Goal: Obtain resource: Obtain resource

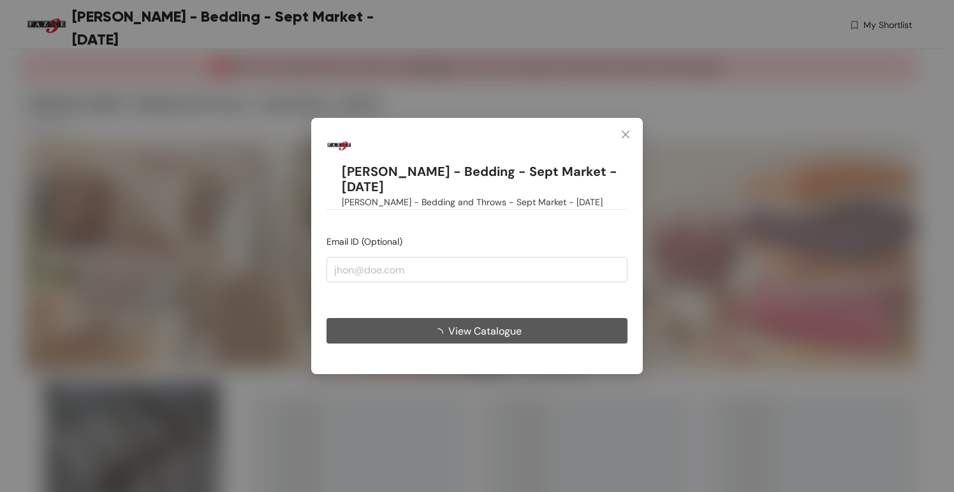
click at [492, 330] on span "View Catalogue" at bounding box center [484, 331] width 73 height 16
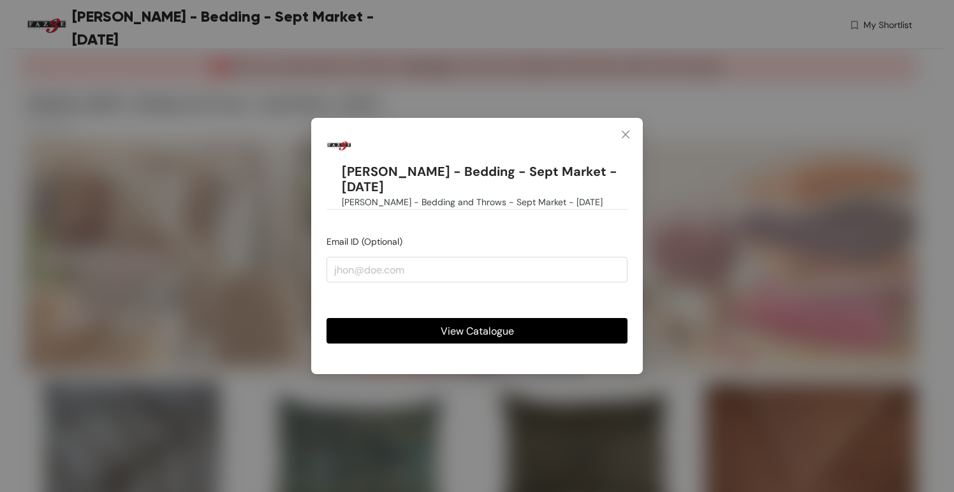
click at [492, 323] on span "View Catalogue" at bounding box center [477, 331] width 73 height 16
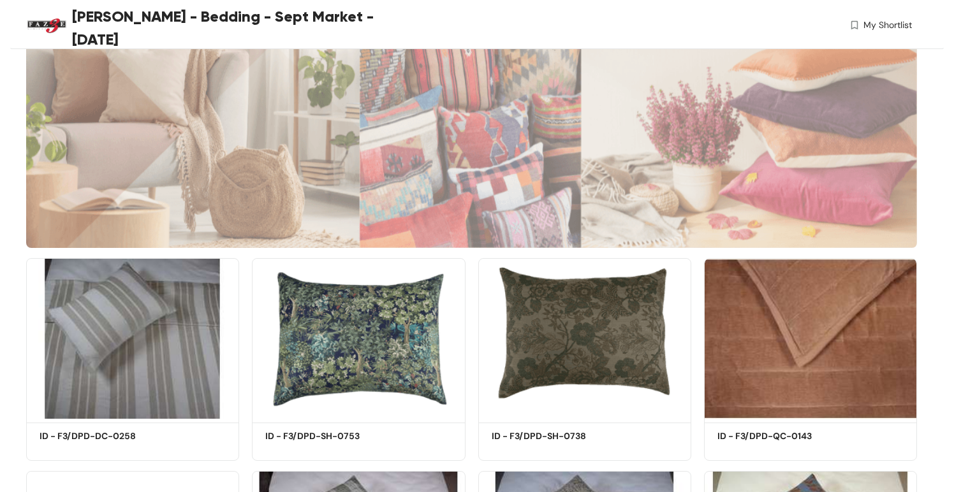
scroll to position [123, 0]
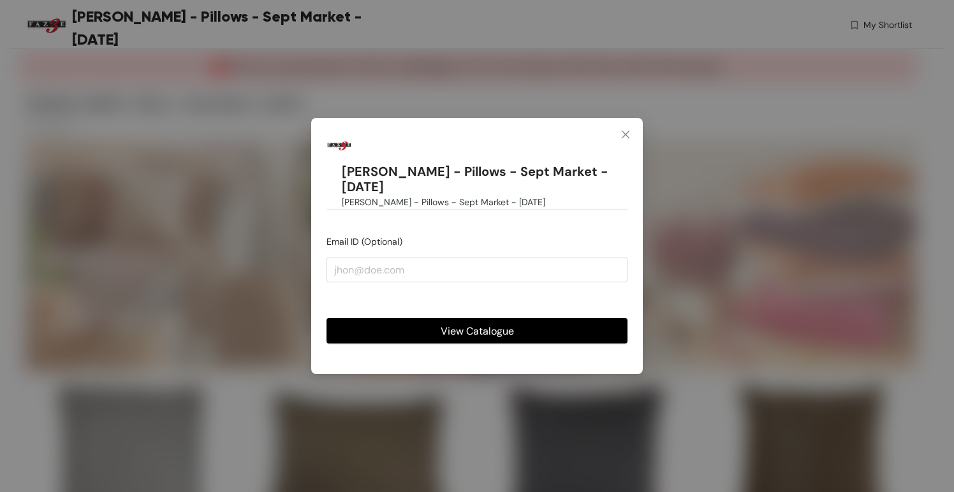
click at [527, 318] on button "View Catalogue" at bounding box center [477, 331] width 301 height 26
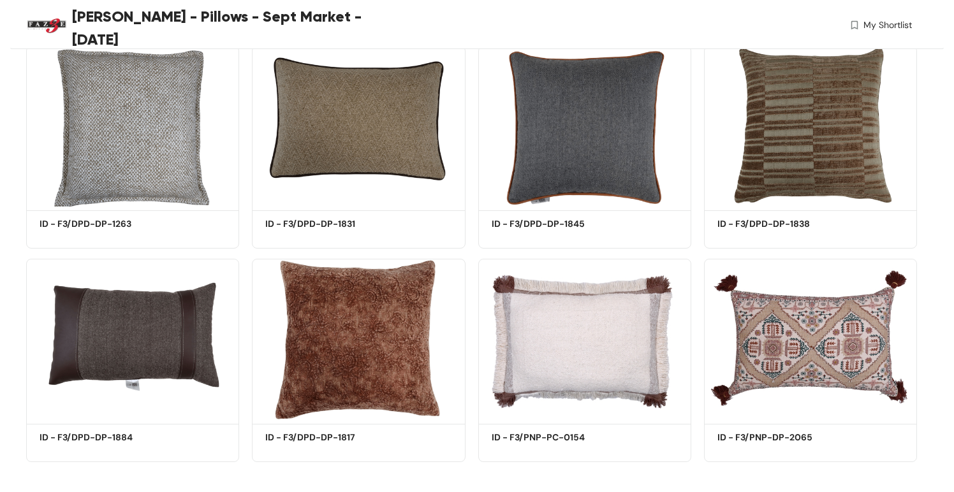
scroll to position [347, 0]
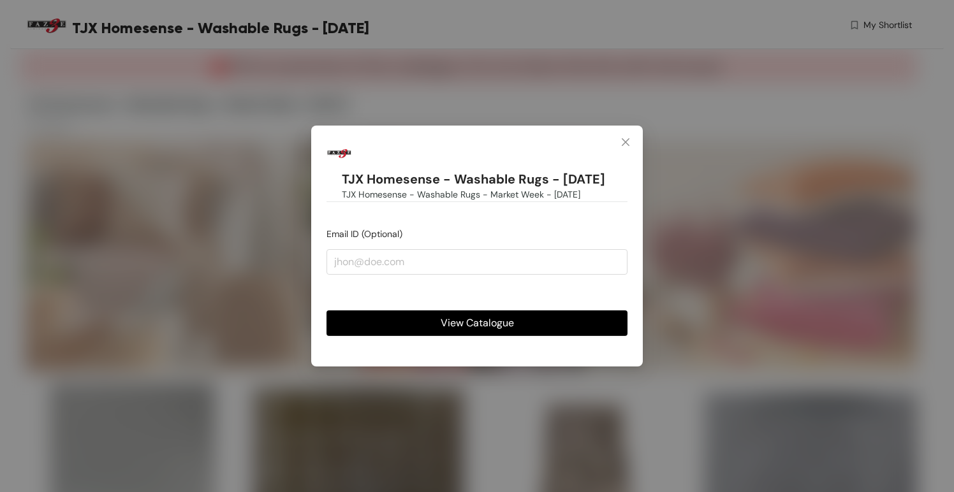
click at [423, 314] on button "View Catalogue" at bounding box center [477, 324] width 301 height 26
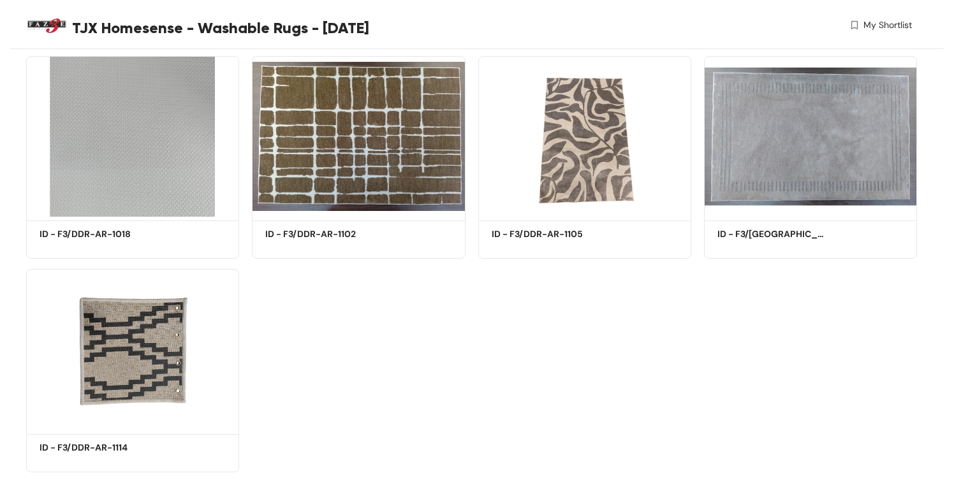
scroll to position [331, 0]
